Goal: Navigation & Orientation: Find specific page/section

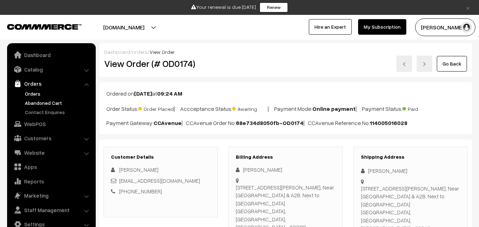
scroll to position [106, 0]
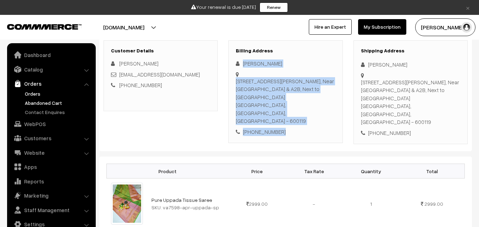
click at [41, 104] on link "Abandoned Cart" at bounding box center [58, 102] width 70 height 7
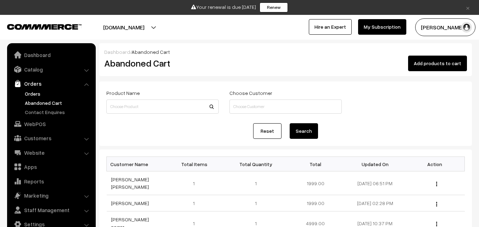
click at [35, 92] on link "Orders" at bounding box center [58, 93] width 70 height 7
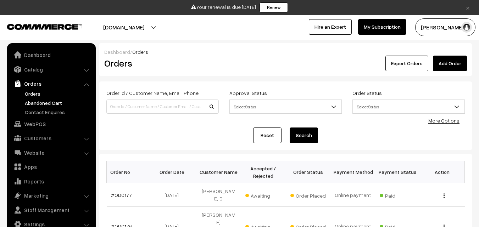
click at [50, 104] on link "Abandoned Cart" at bounding box center [58, 102] width 70 height 7
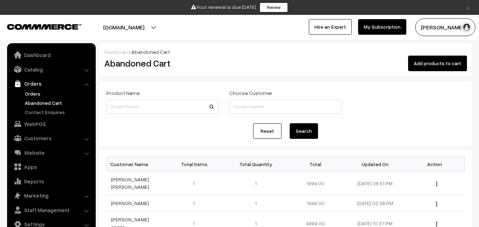
click at [28, 95] on link "Orders" at bounding box center [58, 93] width 70 height 7
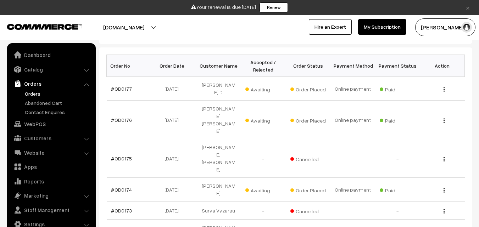
scroll to position [142, 0]
